Goal: Task Accomplishment & Management: Manage account settings

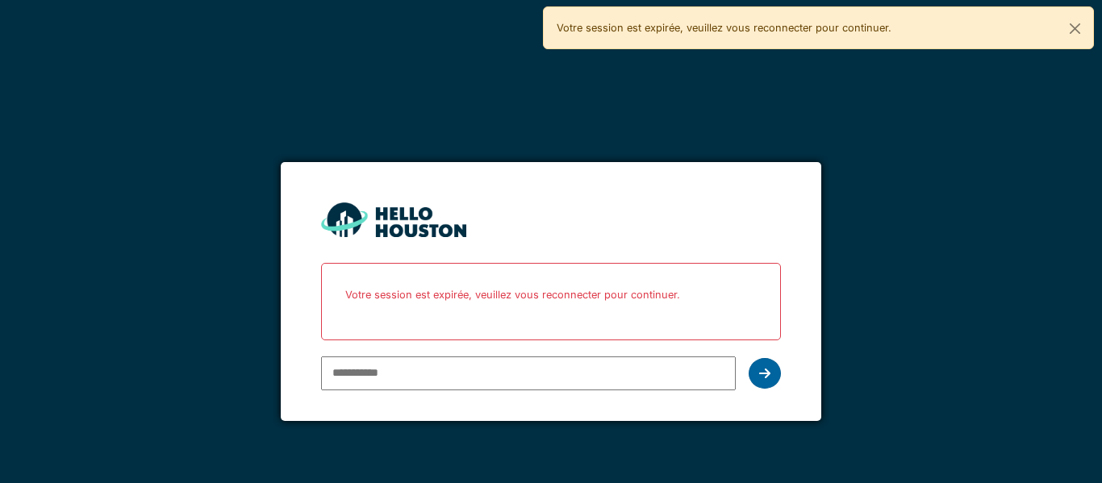
type input "**********"
click at [766, 377] on icon at bounding box center [764, 373] width 11 height 13
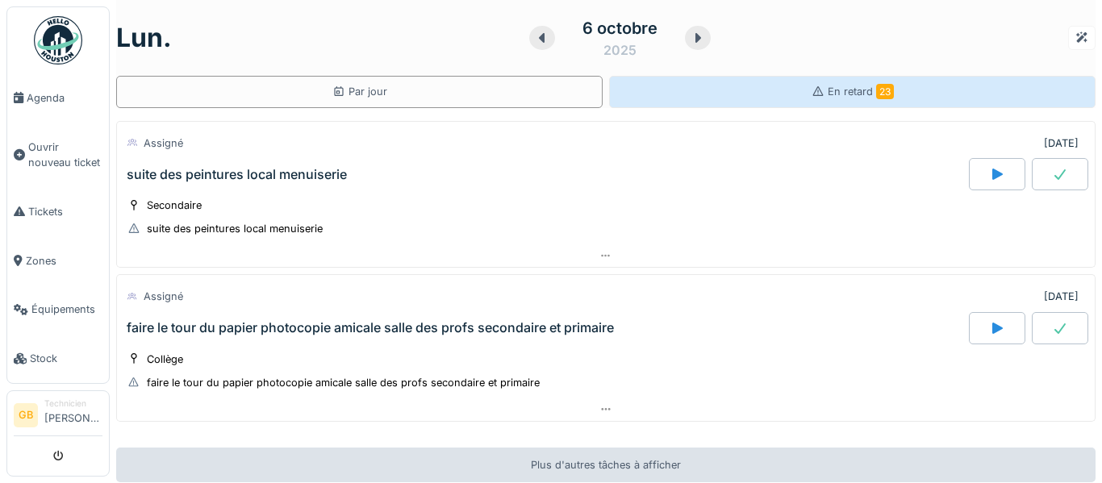
click at [824, 81] on div "En retard 23" at bounding box center [852, 92] width 486 height 32
